Goal: Use online tool/utility: Utilize a website feature to perform a specific function

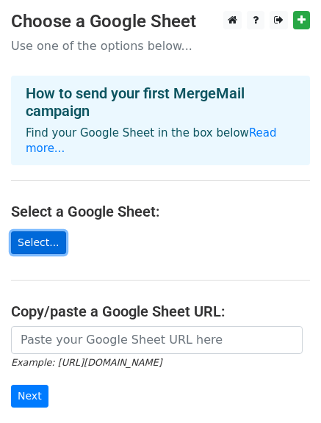
click at [22, 231] on link "Select..." at bounding box center [38, 242] width 55 height 23
click at [31, 236] on link "Select..." at bounding box center [38, 242] width 55 height 23
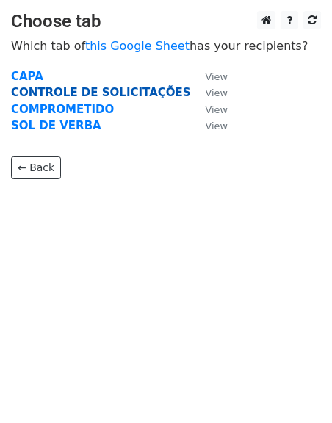
click at [79, 90] on strong "CONTROLE DE SOLICITAÇÕES" at bounding box center [101, 92] width 180 height 13
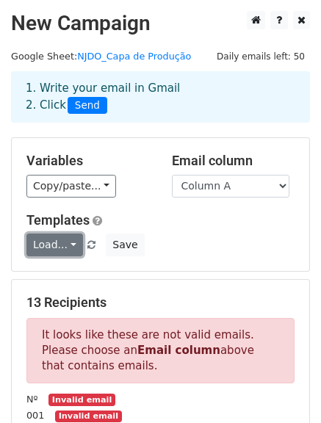
click at [68, 243] on link "Load..." at bounding box center [54, 244] width 56 height 23
click at [68, 244] on link "Load..." at bounding box center [54, 244] width 56 height 23
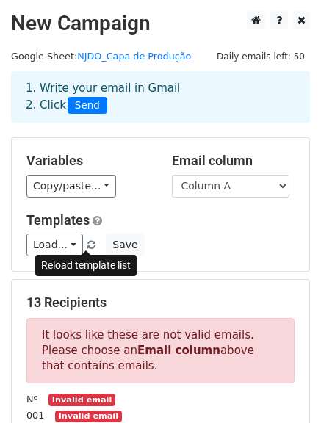
click at [88, 244] on span at bounding box center [91, 246] width 8 height 10
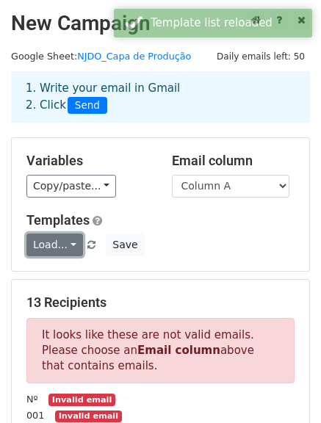
click at [72, 244] on link "Load..." at bounding box center [54, 244] width 56 height 23
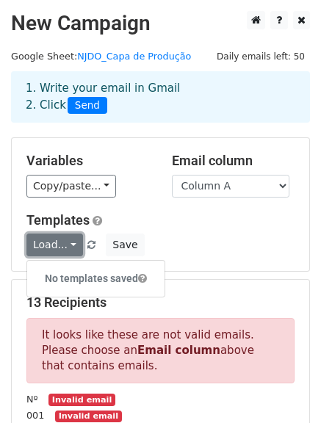
click at [72, 244] on link "Load..." at bounding box center [54, 244] width 56 height 23
click at [64, 238] on link "Load..." at bounding box center [54, 244] width 56 height 23
